Goal: Navigation & Orientation: Find specific page/section

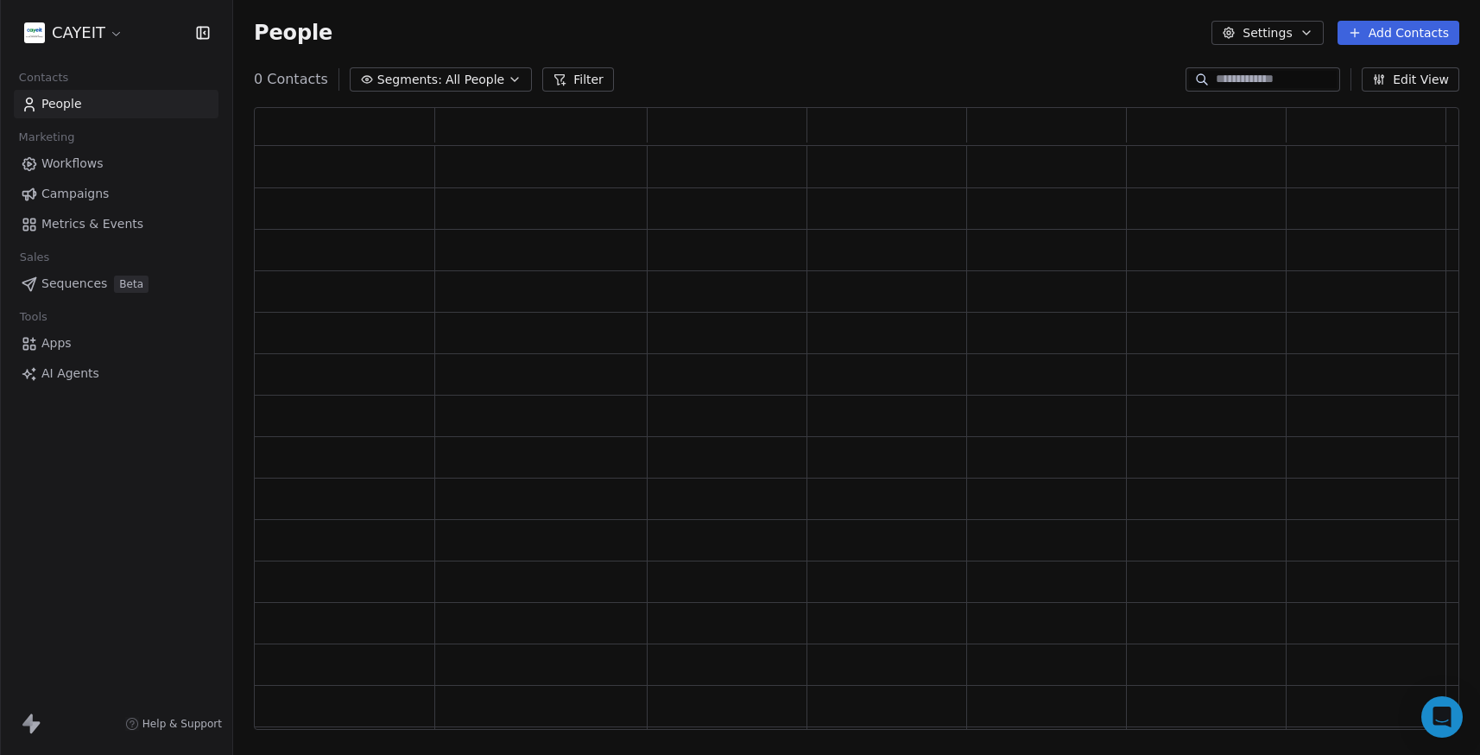
scroll to position [610, 1193]
click at [81, 33] on html "CAYEIT Contacts People Marketing Workflows Campaigns Metrics & Events Sales Pip…" at bounding box center [740, 377] width 1480 height 755
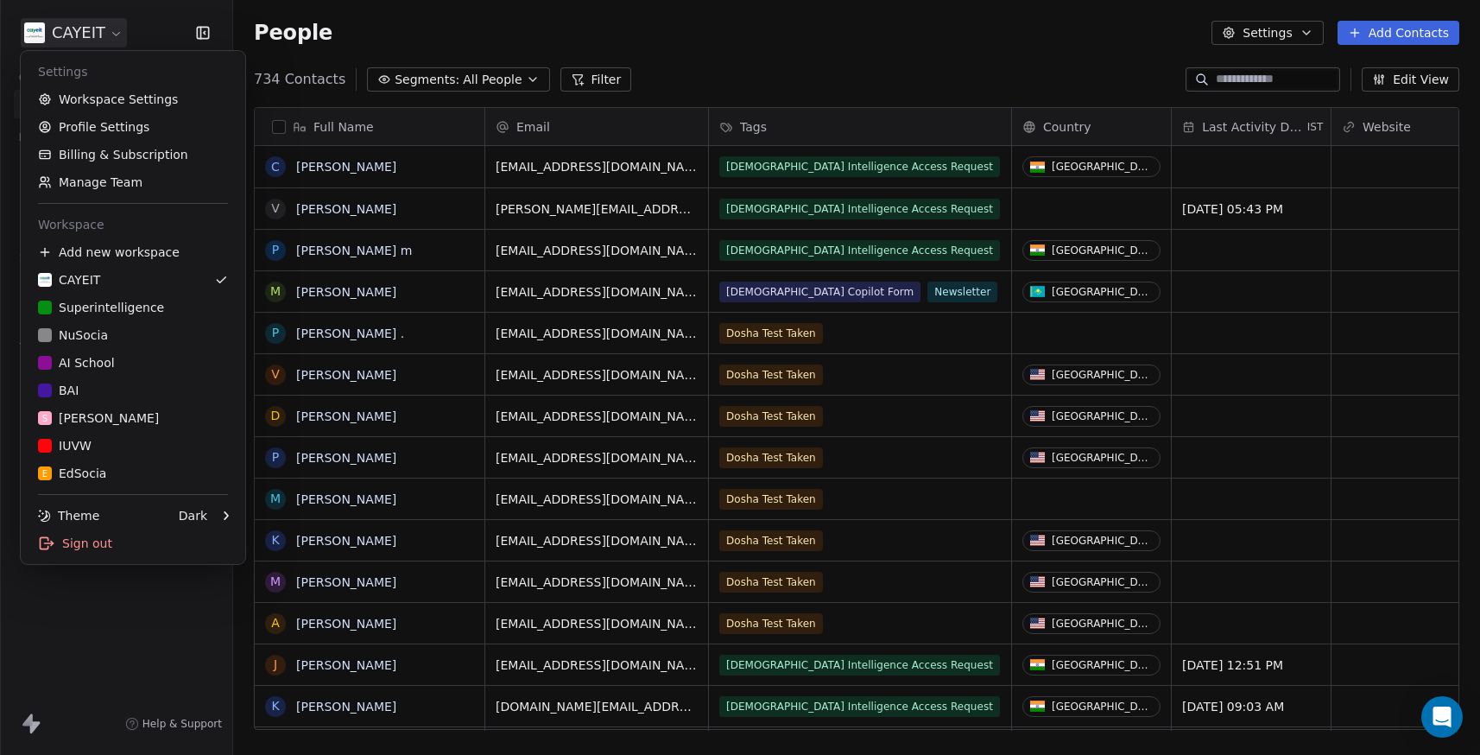
scroll to position [651, 1234]
click at [100, 291] on link "CAYEIT" at bounding box center [133, 280] width 211 height 28
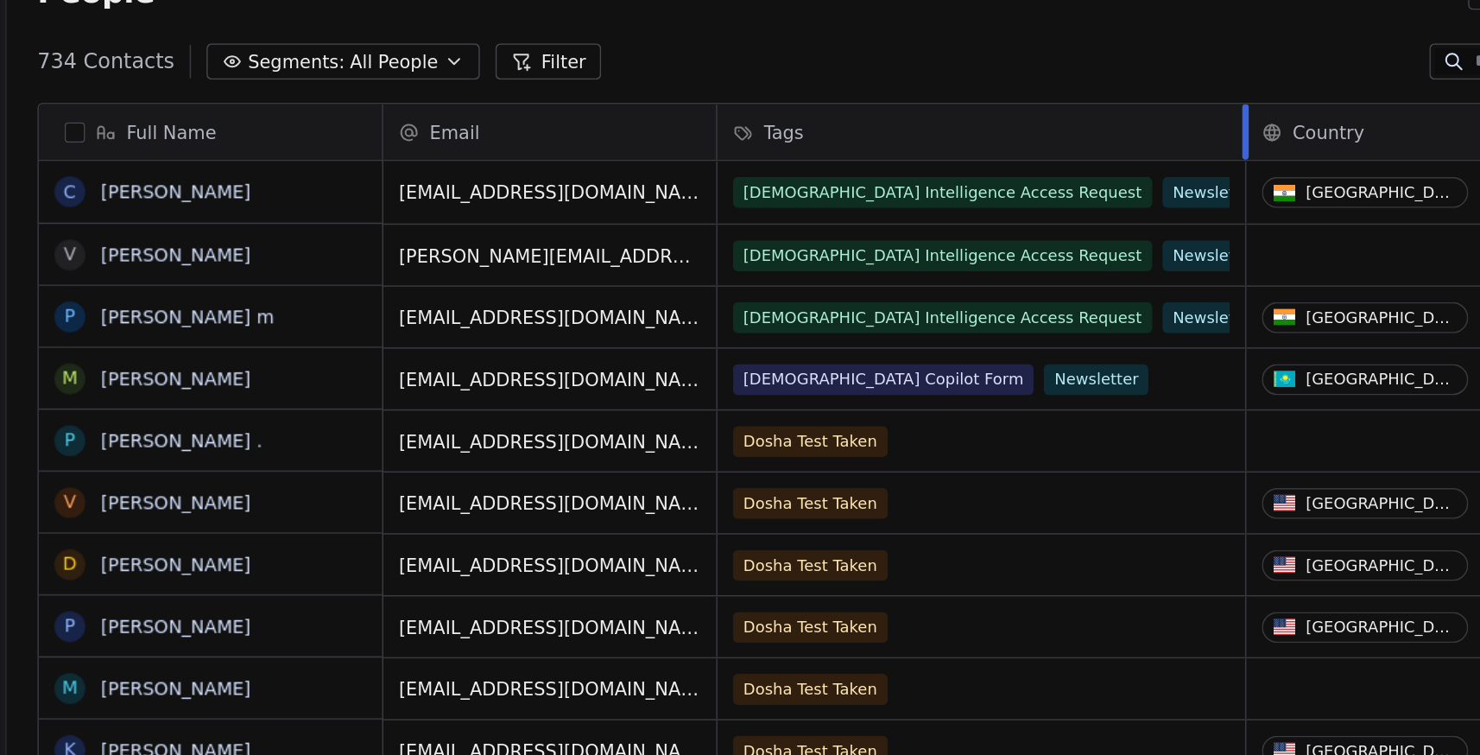
drag, startPoint x: 1010, startPoint y: 126, endPoint x: 1051, endPoint y: 124, distance: 40.7
click at [1061, 124] on div at bounding box center [1063, 126] width 4 height 37
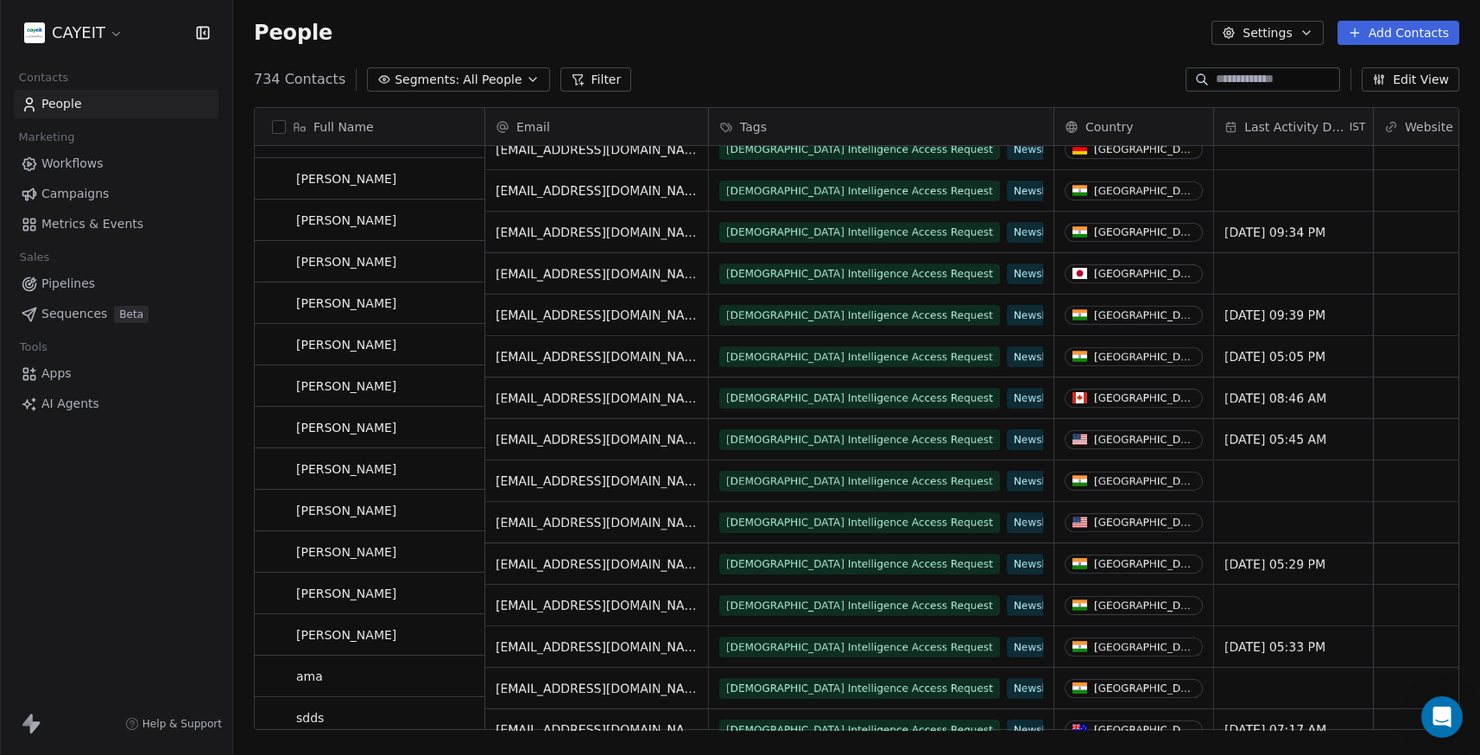
scroll to position [0, 0]
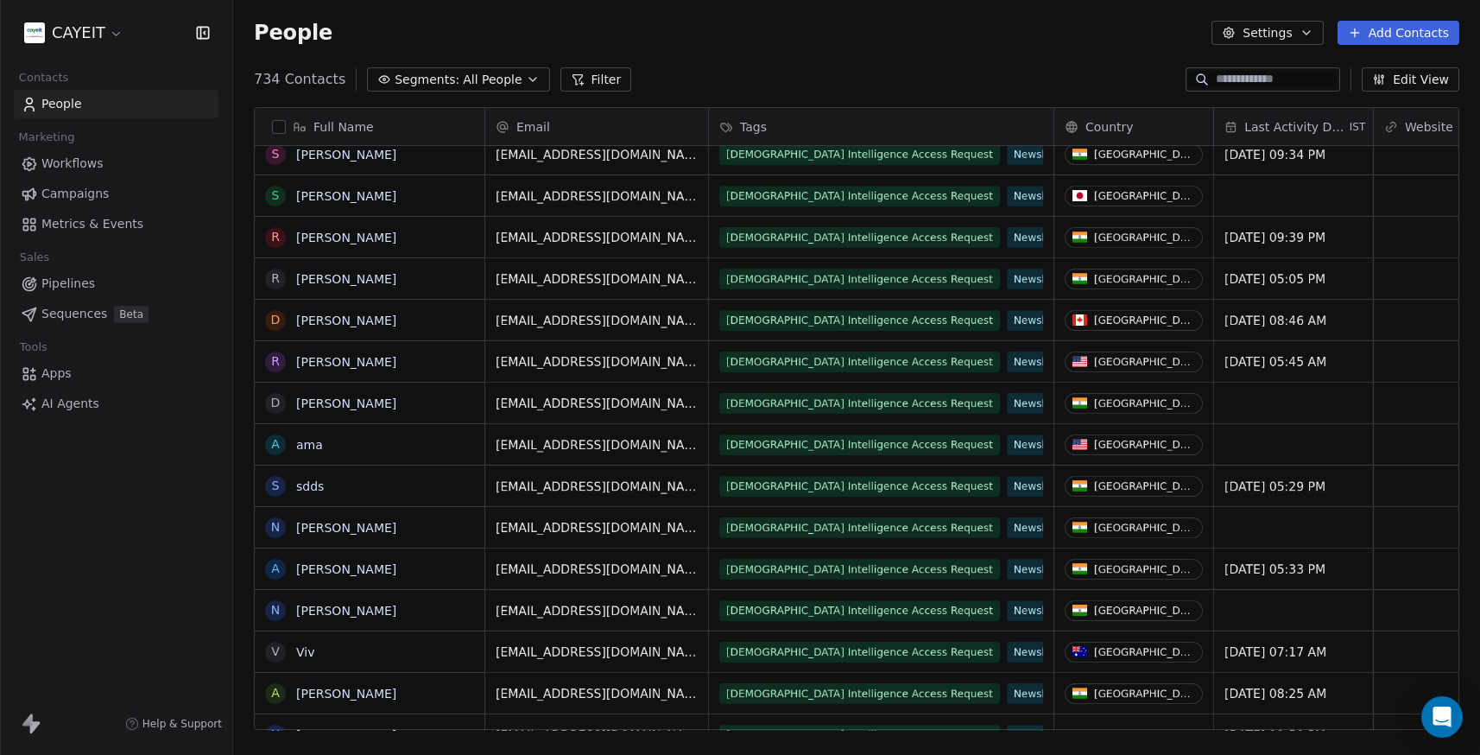
click at [105, 36] on html "CAYEIT Contacts People Marketing Workflows Campaigns Metrics & Events Sales Pip…" at bounding box center [740, 377] width 1480 height 755
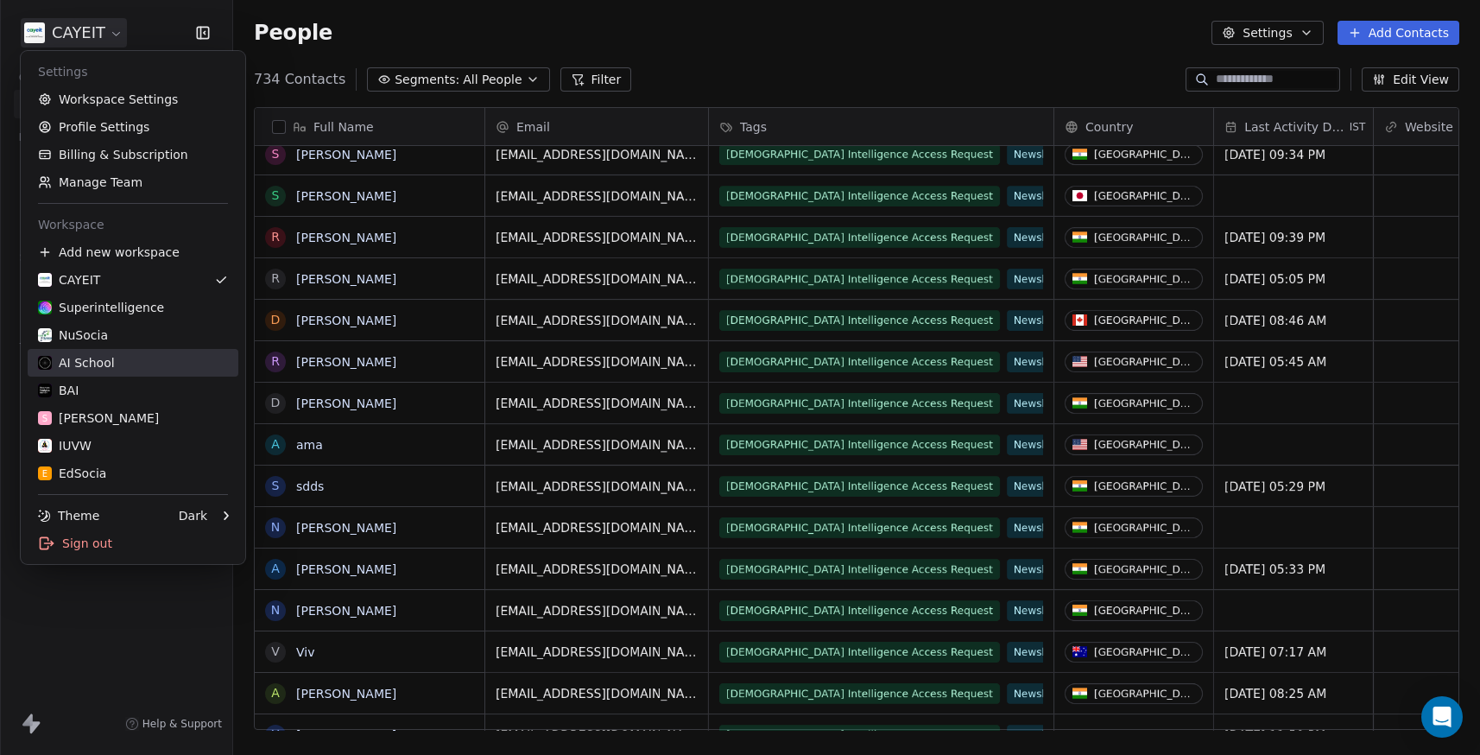
click at [118, 353] on link "AI School" at bounding box center [133, 363] width 211 height 28
